Goal: Obtain resource: Obtain resource

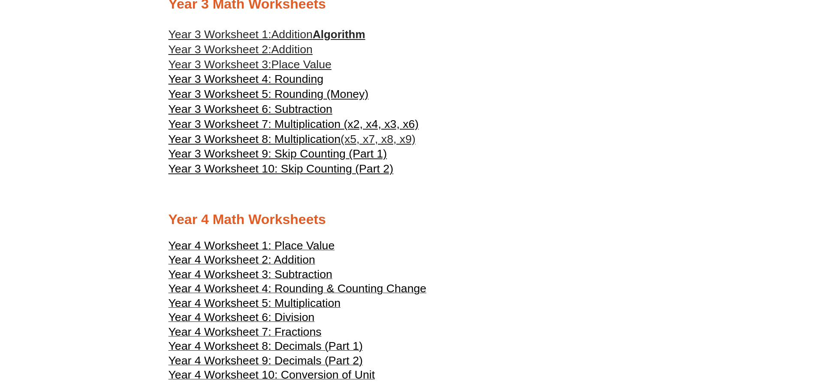
scroll to position [1072, 0]
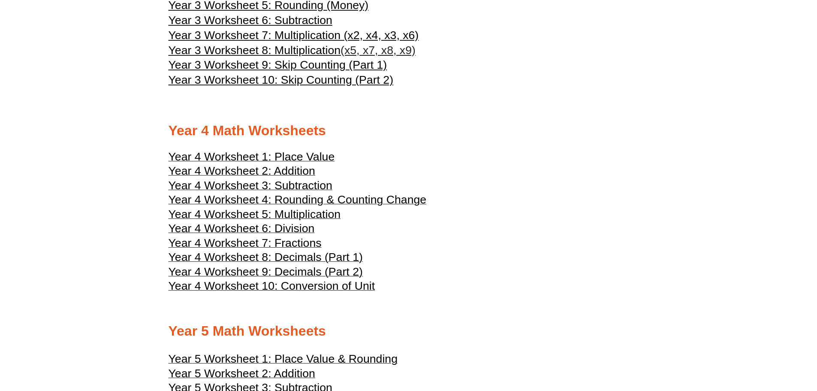
drag, startPoint x: 823, startPoint y: 223, endPoint x: 515, endPoint y: 243, distance: 308.5
click at [322, 213] on span "Year 4 Worksheet 5: Multiplication" at bounding box center [255, 214] width 172 height 13
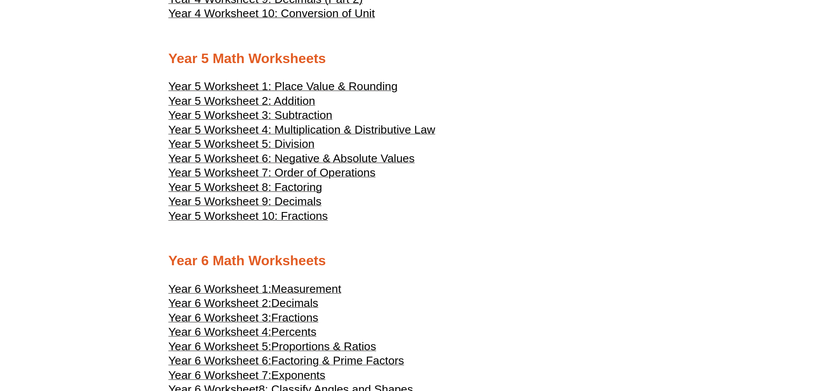
scroll to position [1329, 0]
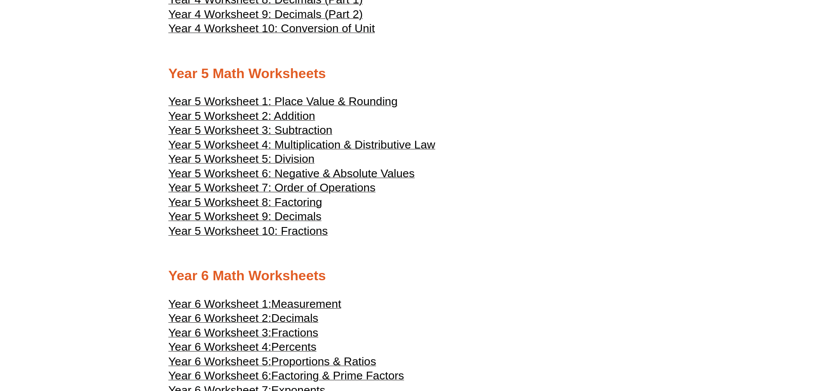
click at [316, 139] on span "Year 5 Worksheet 4: Multiplication & Distributive Law" at bounding box center [302, 144] width 267 height 13
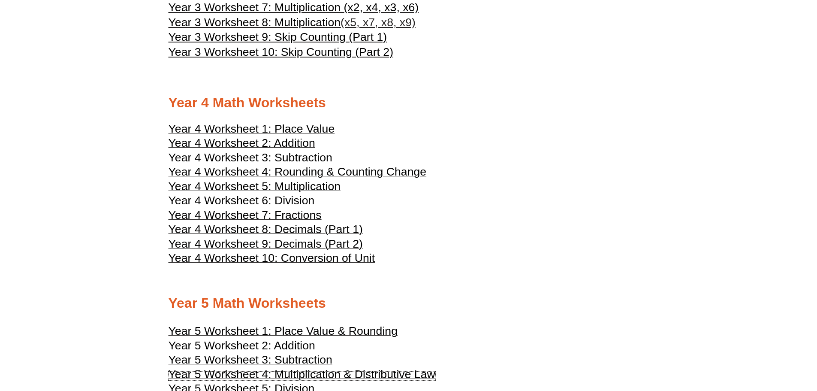
scroll to position [1115, 0]
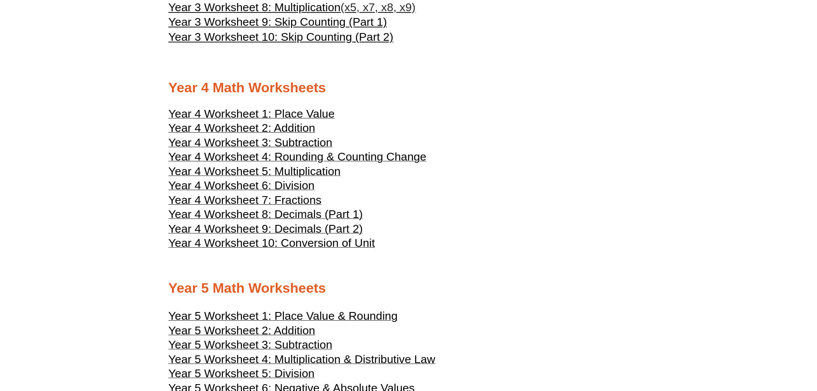
click at [305, 198] on span "Year 4 Worksheet 7: Fractions" at bounding box center [245, 199] width 153 height 13
drag, startPoint x: 304, startPoint y: 185, endPoint x: 298, endPoint y: 185, distance: 5.1
click at [304, 185] on span "Year 4 Worksheet 6: Division" at bounding box center [242, 185] width 146 height 13
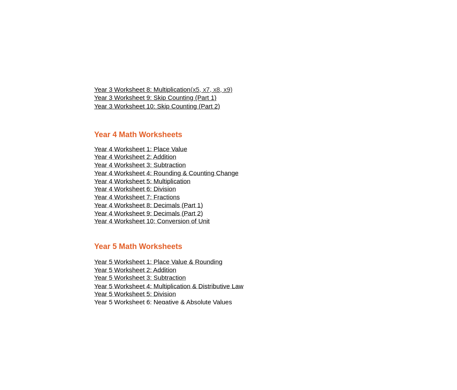
scroll to position [957, 0]
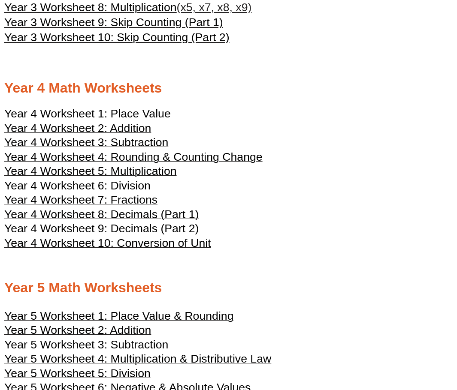
click at [137, 181] on span "Year 4 Worksheet 6: Division" at bounding box center [77, 185] width 146 height 13
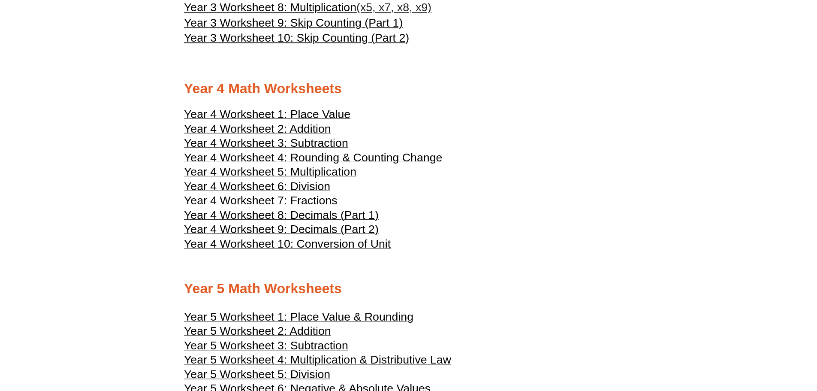
scroll to position [1115, 0]
